Goal: Obtain resource: Obtain resource

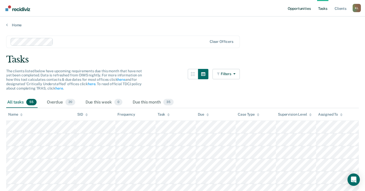
click at [299, 6] on link "Opportunities" at bounding box center [299, 8] width 25 height 16
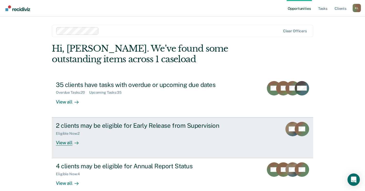
click at [61, 143] on div "View all" at bounding box center [70, 140] width 29 height 10
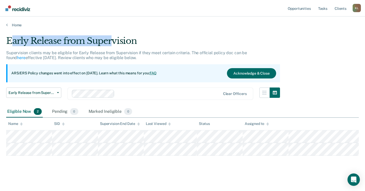
drag, startPoint x: 11, startPoint y: 40, endPoint x: 112, endPoint y: 44, distance: 101.3
click at [112, 44] on div "Early Release from Supervision" at bounding box center [143, 43] width 274 height 15
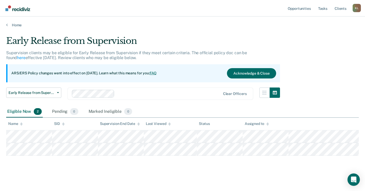
click at [162, 39] on div "Early Release from Supervision" at bounding box center [143, 43] width 274 height 15
click at [58, 93] on button "Early Release from Supervision" at bounding box center [33, 92] width 55 height 10
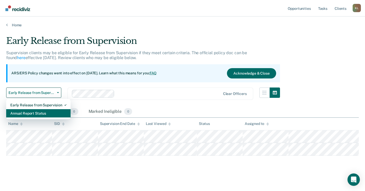
click at [46, 112] on div "Annual Report Status" at bounding box center [38, 113] width 56 height 8
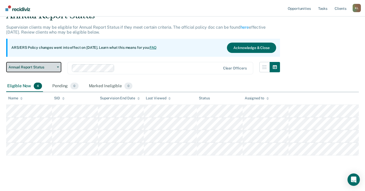
scroll to position [26, 0]
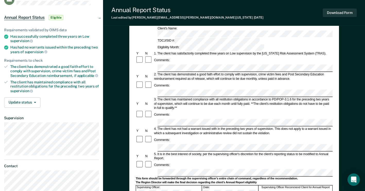
scroll to position [51, 0]
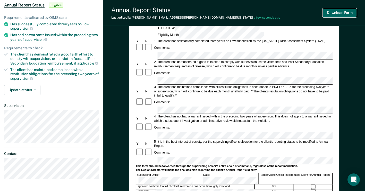
click at [340, 13] on button "Download Form" at bounding box center [340, 12] width 34 height 8
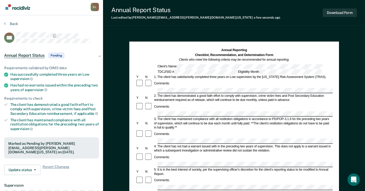
scroll to position [0, 0]
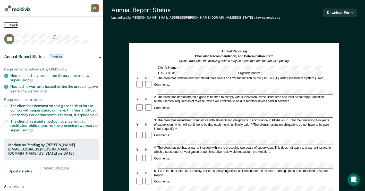
click at [4, 24] on icon at bounding box center [5, 25] width 2 height 4
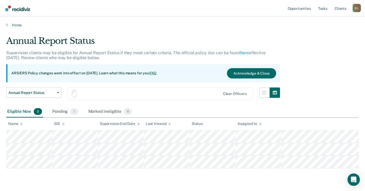
scroll to position [14, 0]
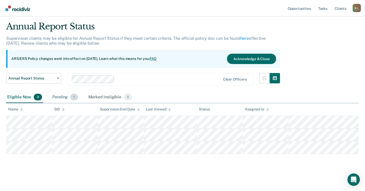
click at [76, 98] on span "1" at bounding box center [73, 96] width 7 height 7
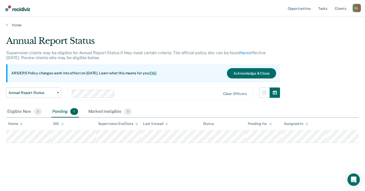
scroll to position [0, 0]
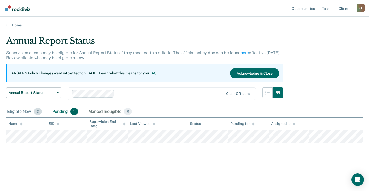
click at [23, 111] on div "Eligible Now 3" at bounding box center [24, 111] width 37 height 11
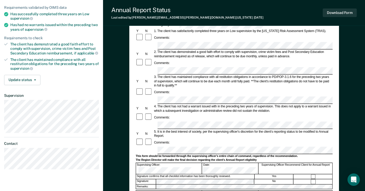
scroll to position [51, 0]
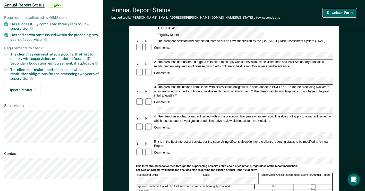
click at [334, 13] on button "Download Form" at bounding box center [340, 12] width 34 height 8
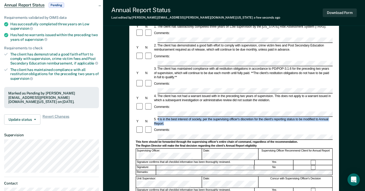
drag, startPoint x: 171, startPoint y: 114, endPoint x: 158, endPoint y: 111, distance: 13.2
click at [158, 117] on div "5. It is in the best interest of society, per the supervising officer's discret…" at bounding box center [242, 121] width 179 height 8
drag, startPoint x: 158, startPoint y: 111, endPoint x: 168, endPoint y: 117, distance: 11.4
click at [168, 117] on div "5. It is in the best interest of society, per the supervising officer's discret…" at bounding box center [242, 121] width 179 height 8
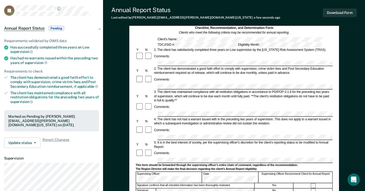
scroll to position [0, 0]
